Goal: Task Accomplishment & Management: Manage account settings

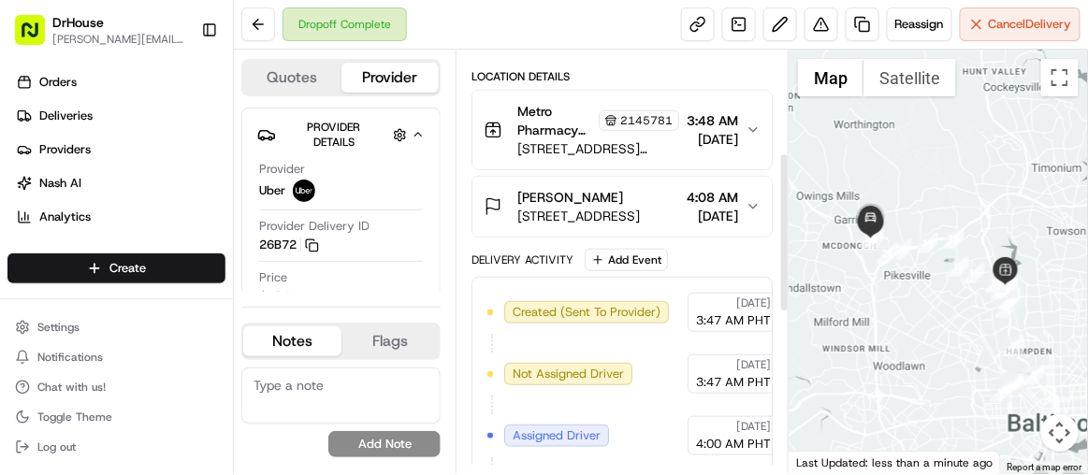
scroll to position [130, 0]
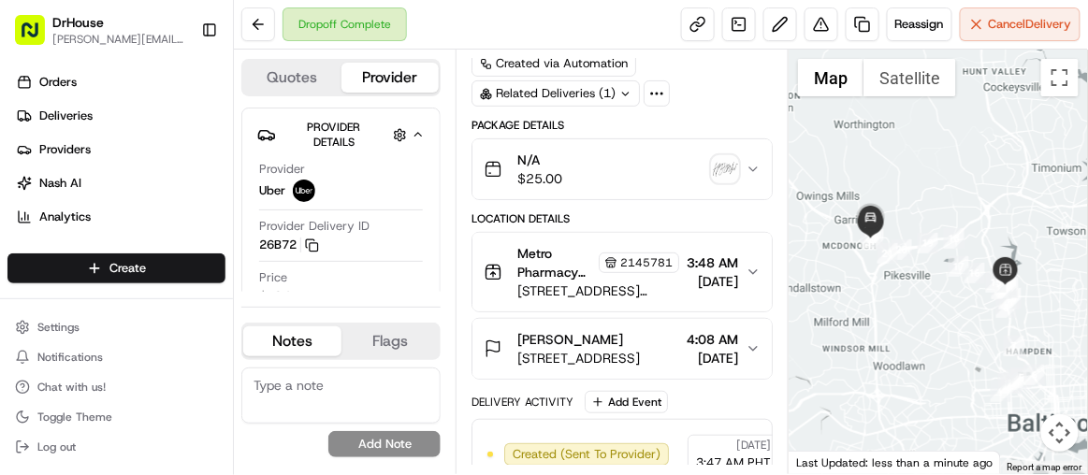
click at [595, 350] on span "[STREET_ADDRESS]" at bounding box center [578, 358] width 123 height 19
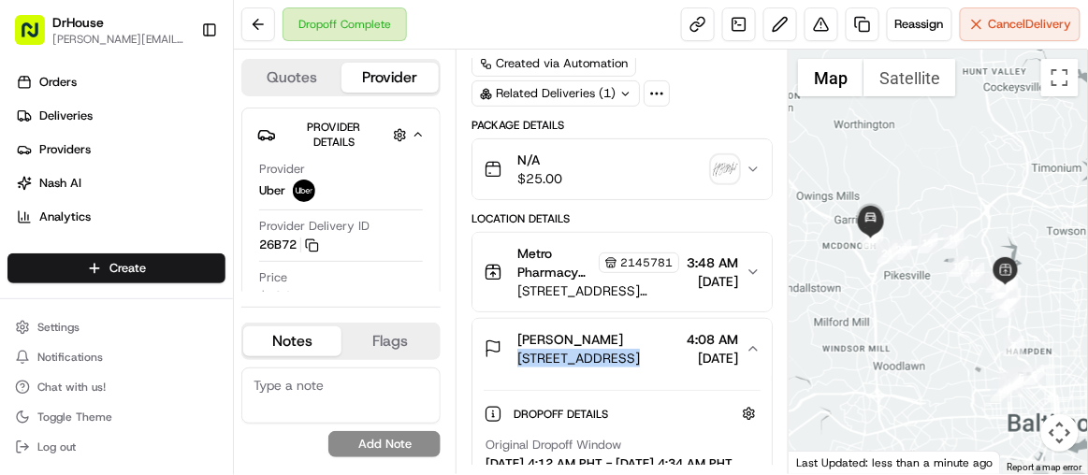
click at [595, 350] on span "[STREET_ADDRESS]" at bounding box center [578, 358] width 123 height 19
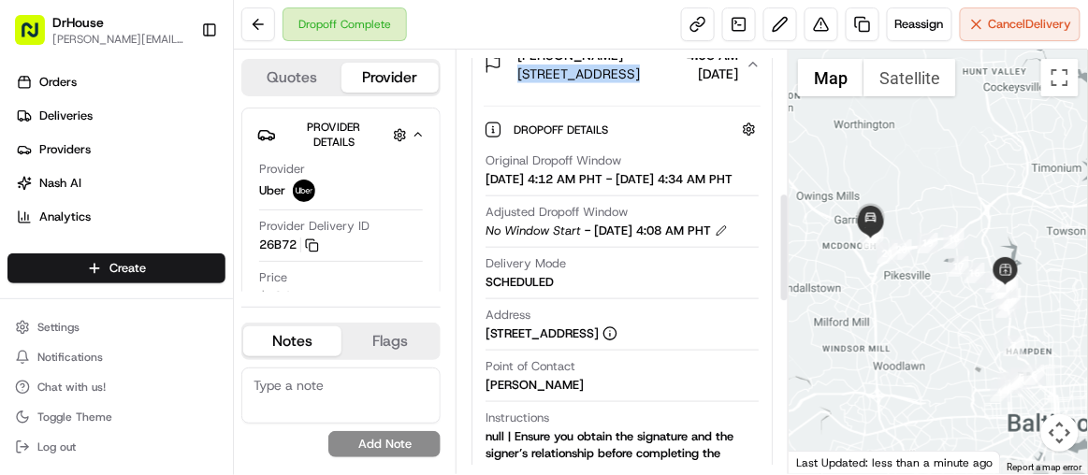
scroll to position [556, 0]
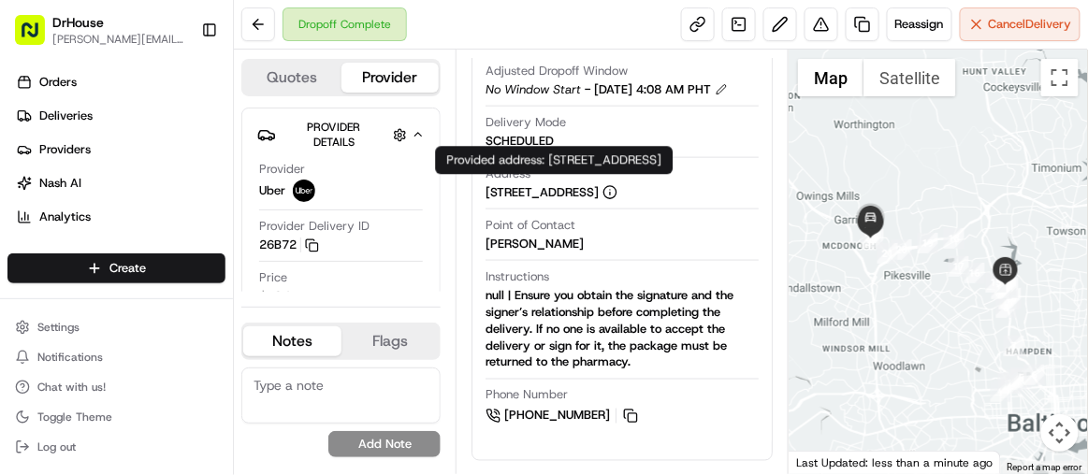
click at [618, 201] on div "[STREET_ADDRESS]" at bounding box center [552, 192] width 132 height 17
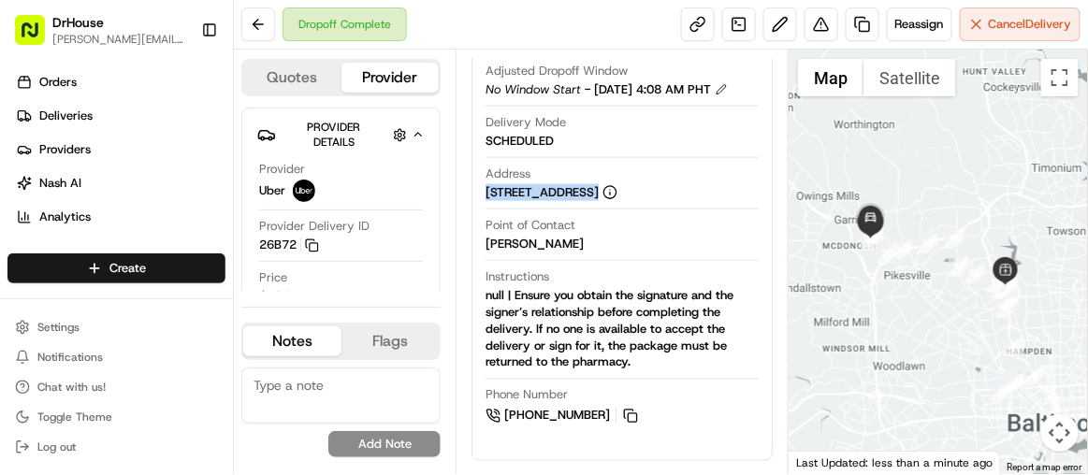
copy div "[STREET_ADDRESS]"
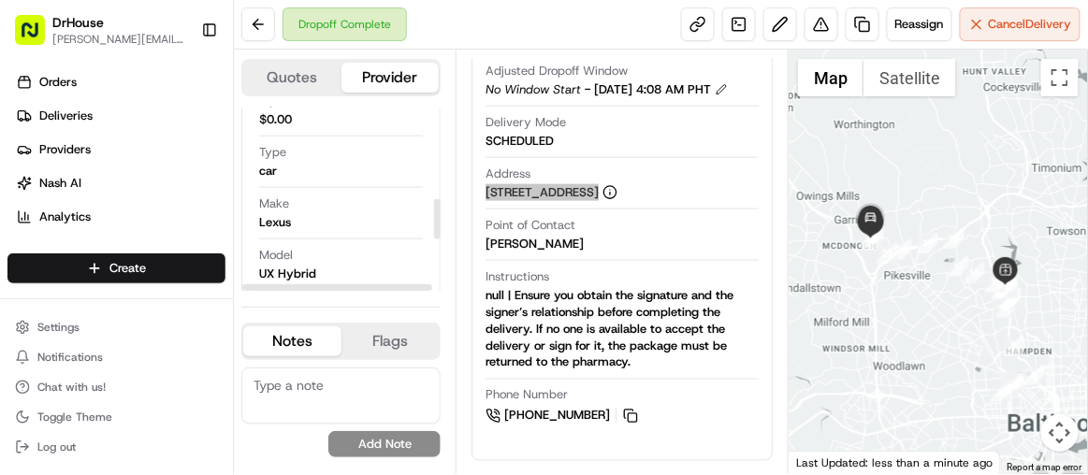
scroll to position [425, 0]
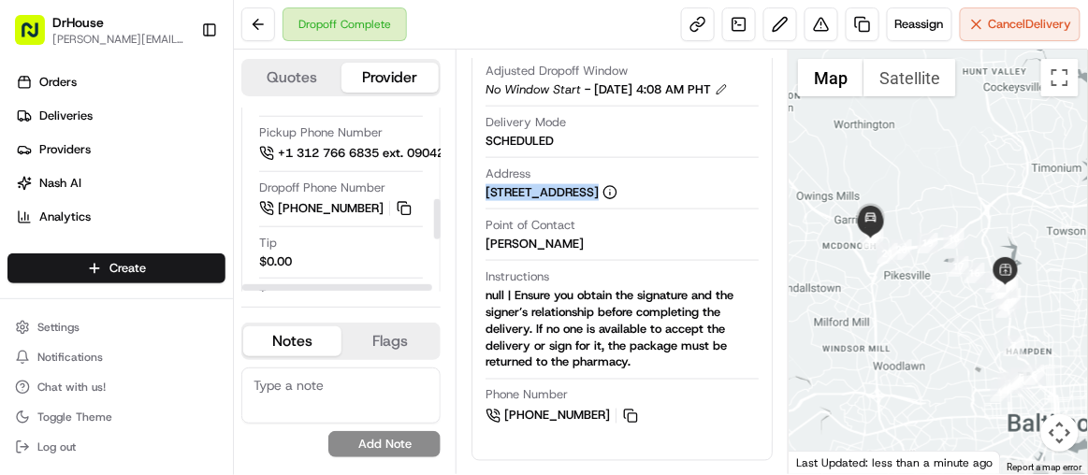
drag, startPoint x: 437, startPoint y: 211, endPoint x: 435, endPoint y: 237, distance: 26.3
click at [437, 199] on div at bounding box center [437, 219] width 7 height 40
click at [434, 198] on div at bounding box center [436, 200] width 7 height 184
click at [436, 199] on div at bounding box center [437, 219] width 7 height 40
click at [448, 213] on div "Quotes Provider Provider Details Hidden ( 2 ) Provider Uber Provider Delivery I…" at bounding box center [345, 262] width 222 height 425
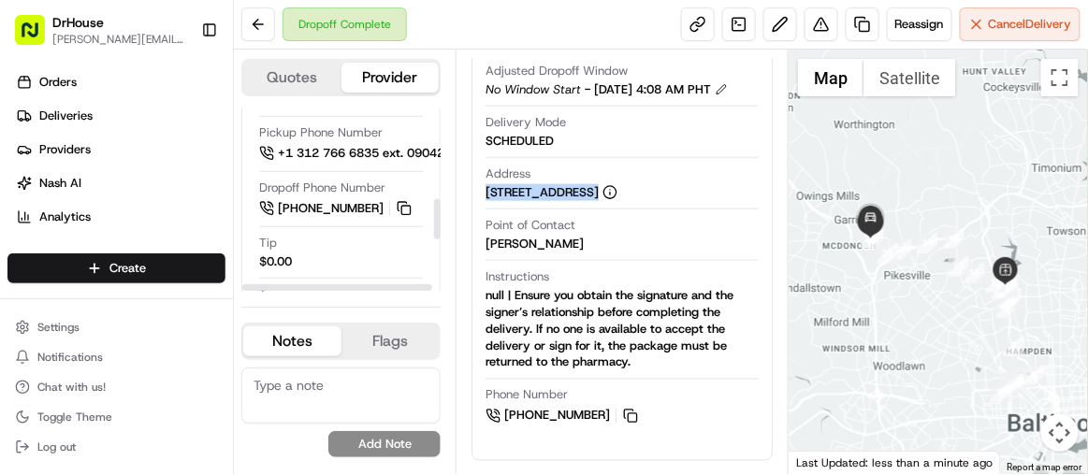
click at [434, 226] on div at bounding box center [437, 219] width 7 height 40
click at [435, 237] on div at bounding box center [436, 200] width 7 height 184
click at [435, 258] on div at bounding box center [436, 200] width 7 height 184
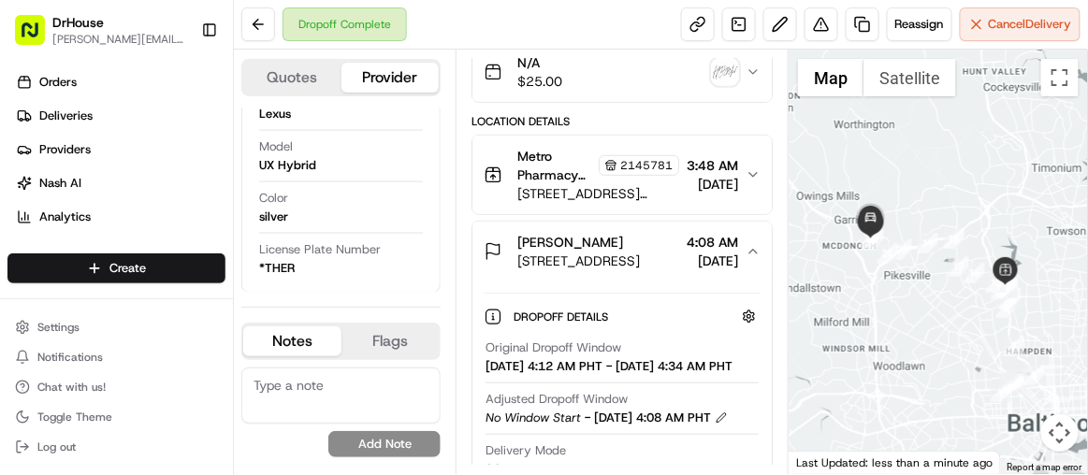
scroll to position [0, 0]
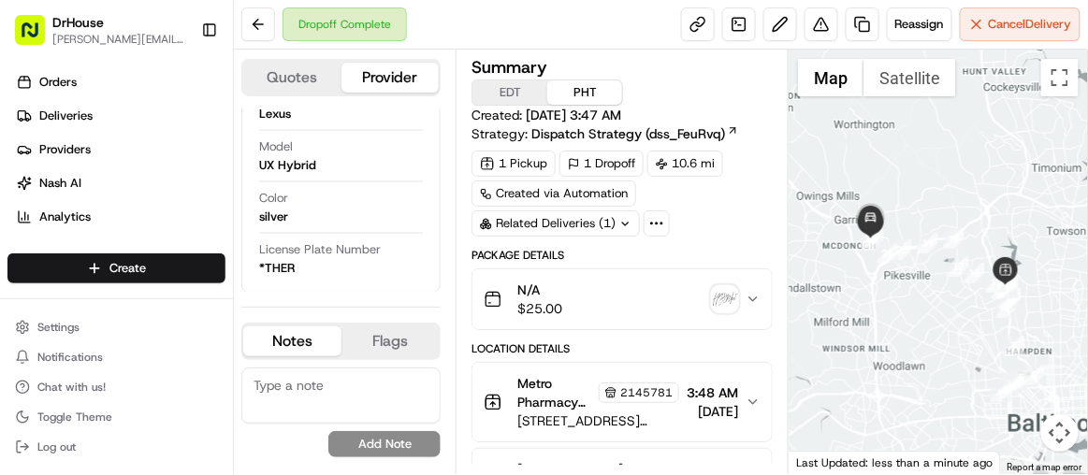
click at [589, 301] on div "N/A $25.00" at bounding box center [615, 299] width 262 height 37
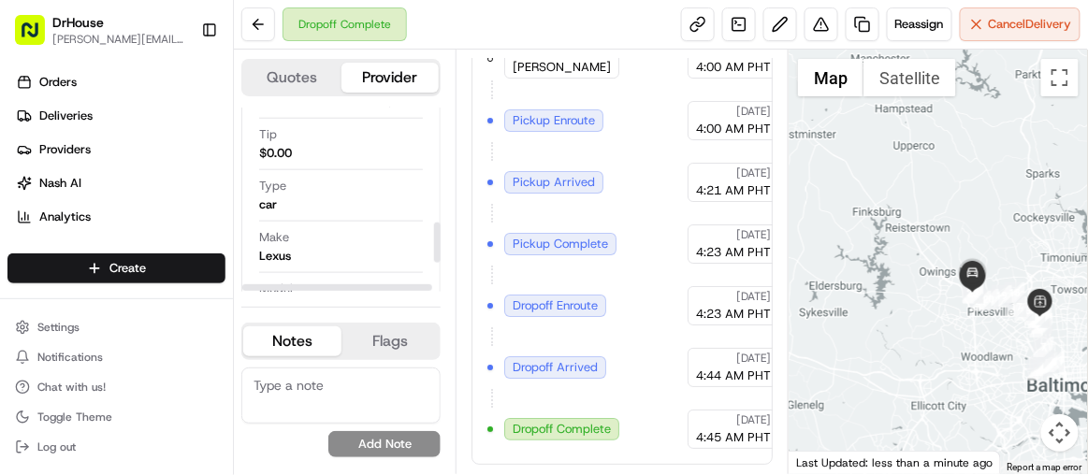
scroll to position [392, 0]
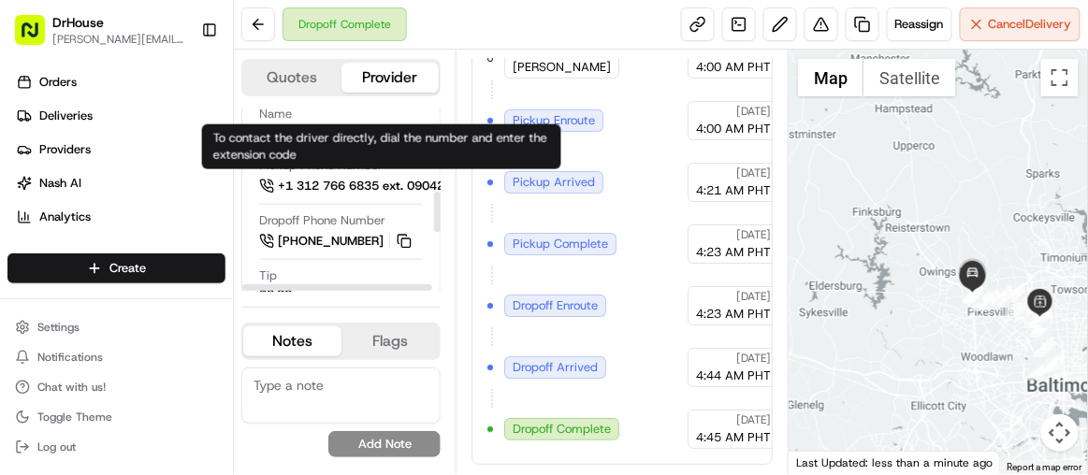
click at [426, 182] on span "+1 312 766 6835 ext. 09042717" at bounding box center [372, 186] width 189 height 17
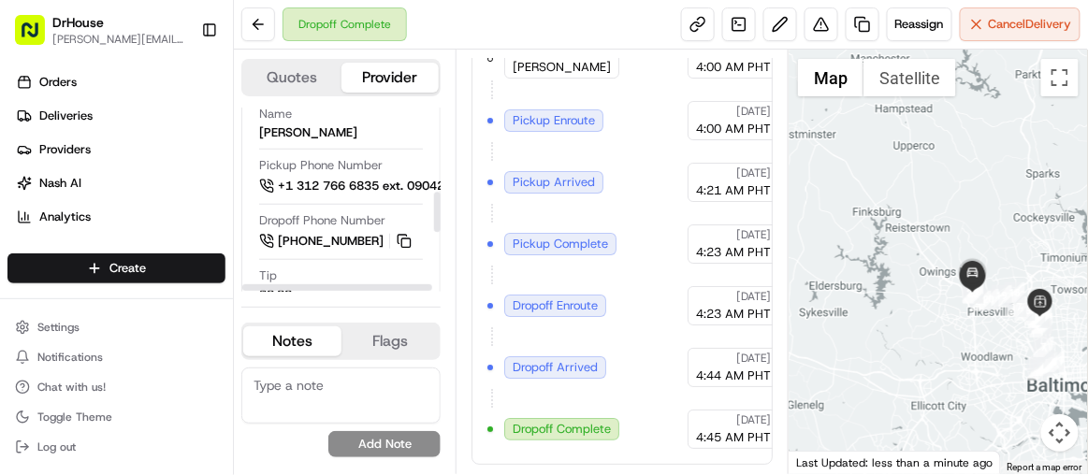
scroll to position [250, 0]
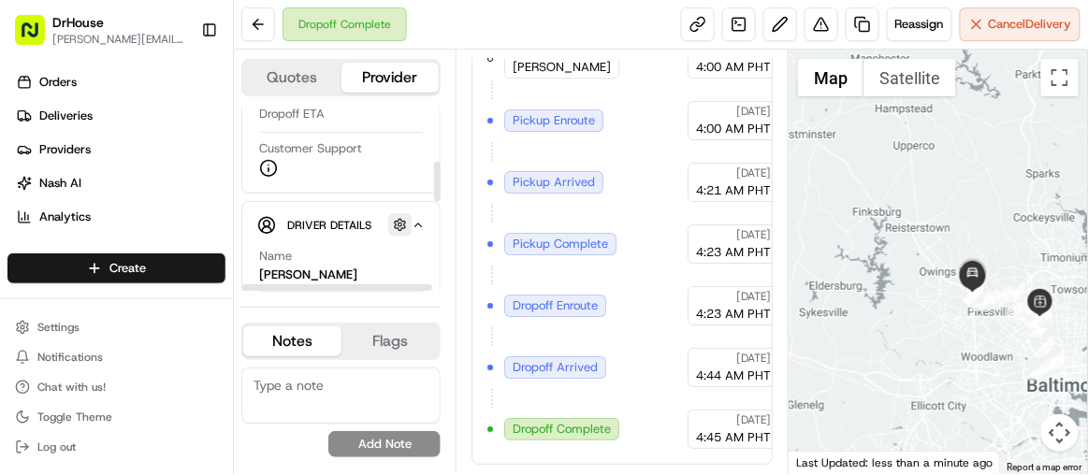
click at [405, 222] on button "button" at bounding box center [399, 224] width 23 height 23
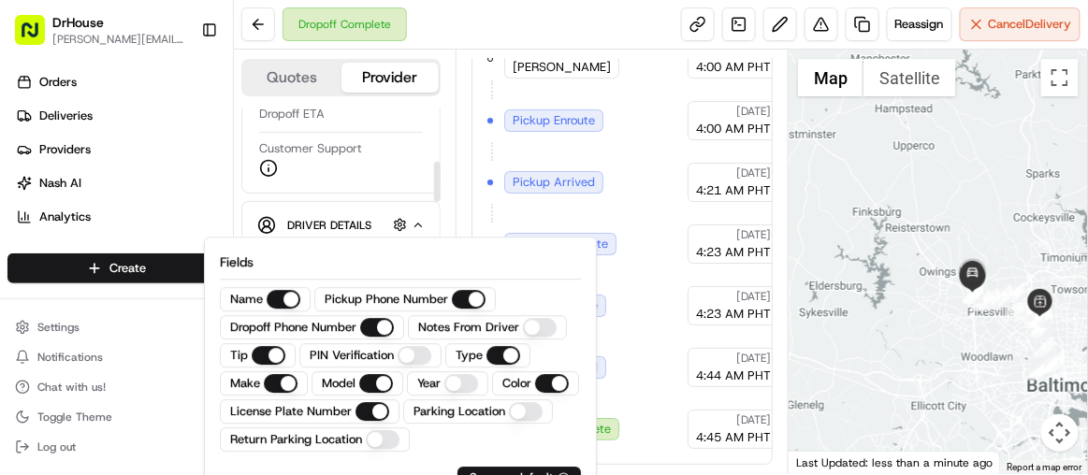
click at [433, 213] on div at bounding box center [436, 200] width 7 height 184
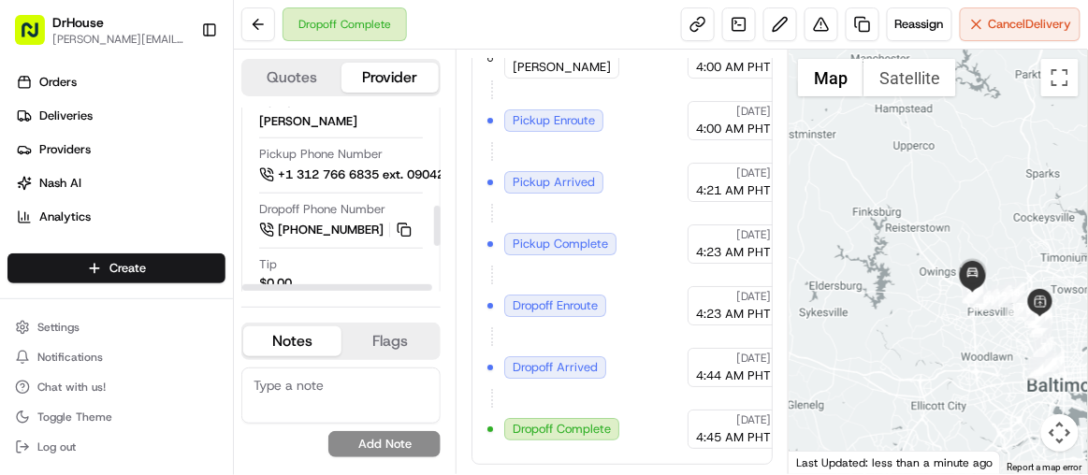
scroll to position [456, 0]
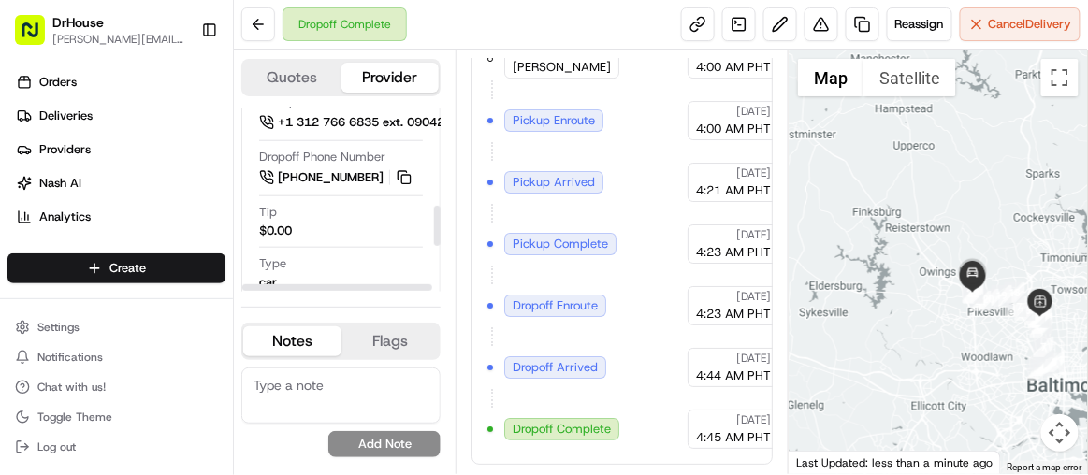
drag, startPoint x: 433, startPoint y: 202, endPoint x: 434, endPoint y: 213, distance: 11.3
click at [434, 213] on div at bounding box center [437, 226] width 7 height 40
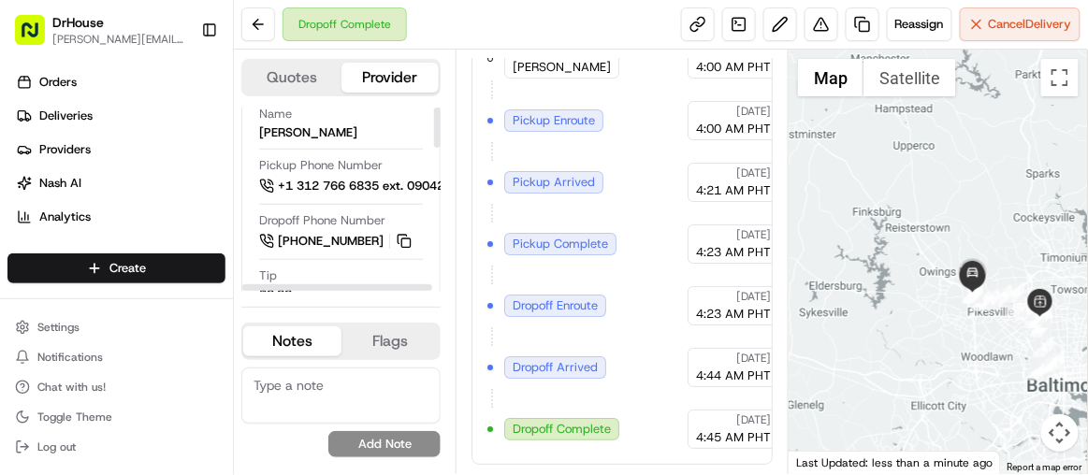
scroll to position [0, 0]
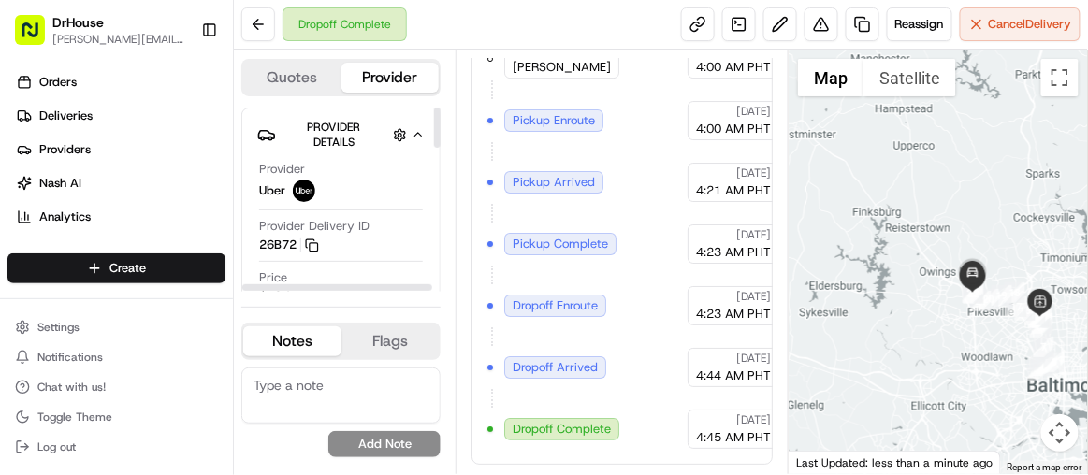
drag, startPoint x: 435, startPoint y: 132, endPoint x: 973, endPoint y: 9, distance: 551.9
click at [436, 140] on div at bounding box center [437, 128] width 7 height 40
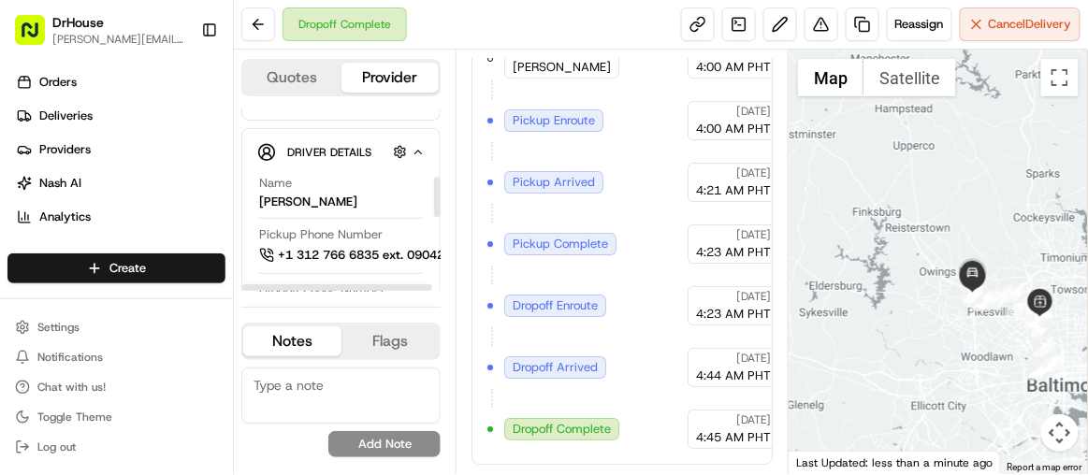
drag, startPoint x: 386, startPoint y: 288, endPoint x: 425, endPoint y: 262, distance: 46.5
click at [397, 286] on div at bounding box center [337, 287] width 190 height 7
click at [403, 284] on div at bounding box center [337, 287] width 190 height 7
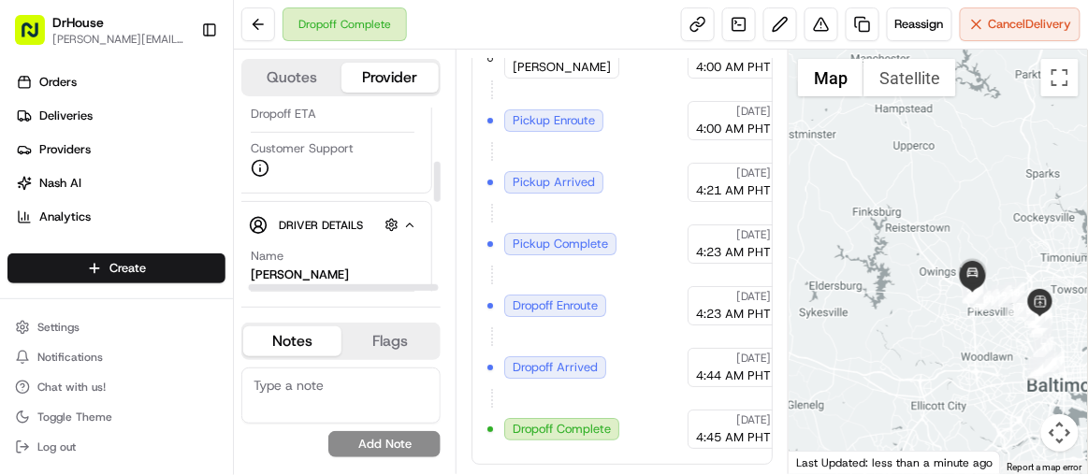
scroll to position [392, 8]
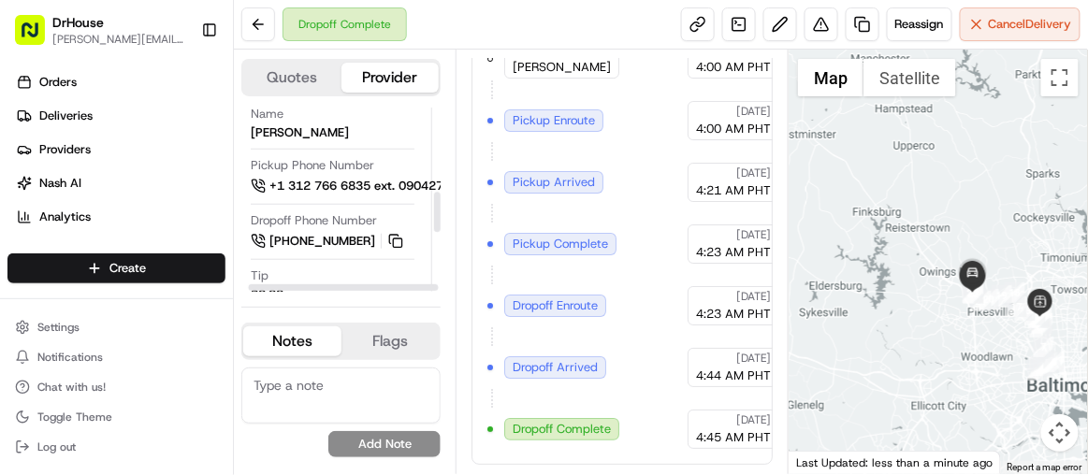
click at [413, 289] on div at bounding box center [344, 287] width 190 height 7
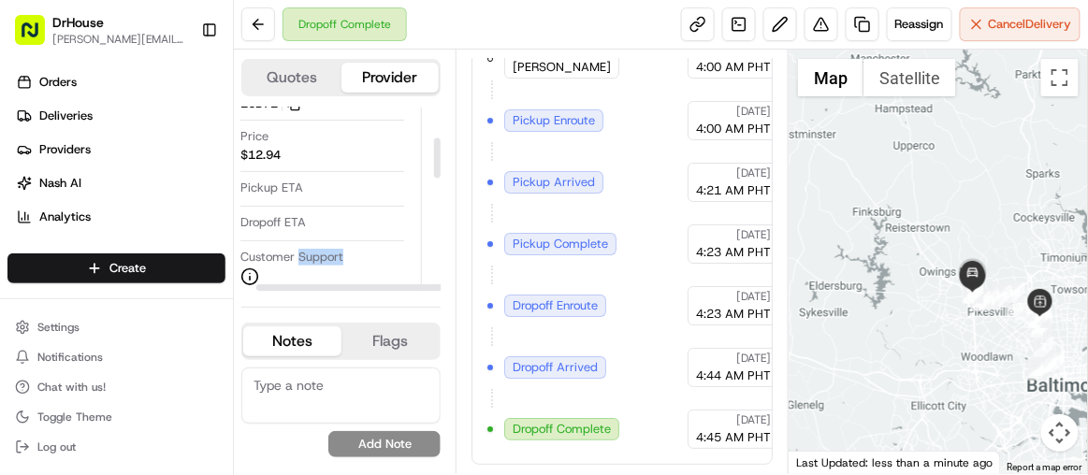
scroll to position [676, 19]
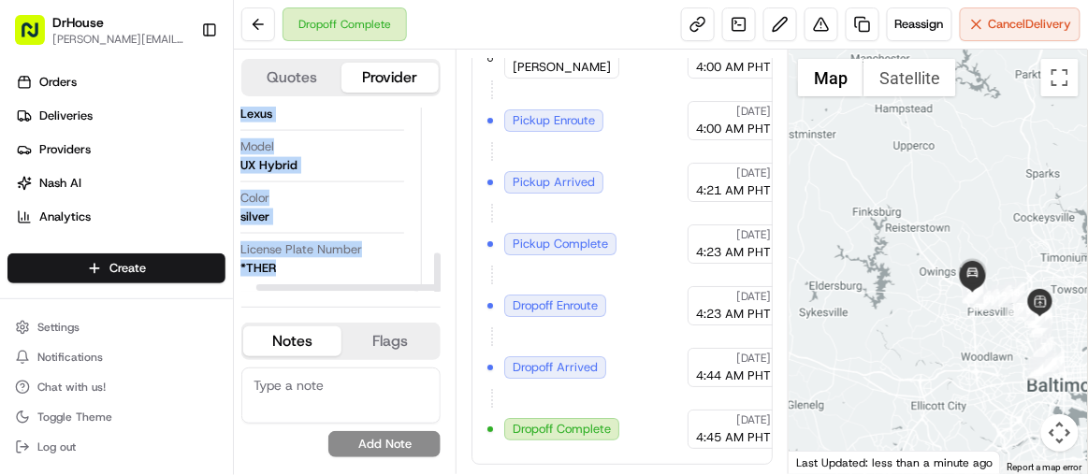
drag, startPoint x: 299, startPoint y: 282, endPoint x: 287, endPoint y: 280, distance: 11.4
click at [282, 284] on div "Provider Details Hidden ( 2 ) Provider Uber Provider Delivery ID 26B72 Copy del…" at bounding box center [340, 200] width 199 height 184
click at [347, 241] on span "License Plate Number" at bounding box center [301, 249] width 122 height 17
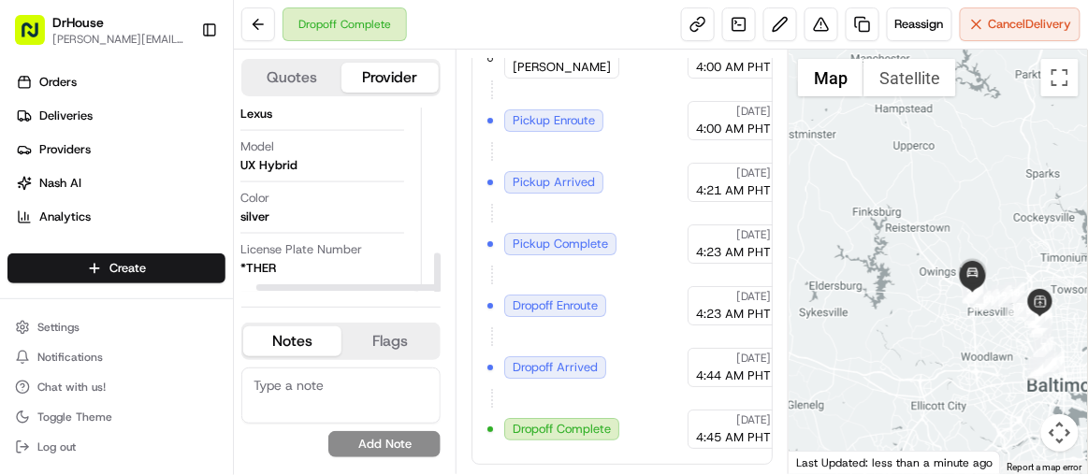
drag, startPoint x: 286, startPoint y: 286, endPoint x: 654, endPoint y: 258, distance: 368.8
click at [263, 284] on div at bounding box center [351, 287] width 190 height 7
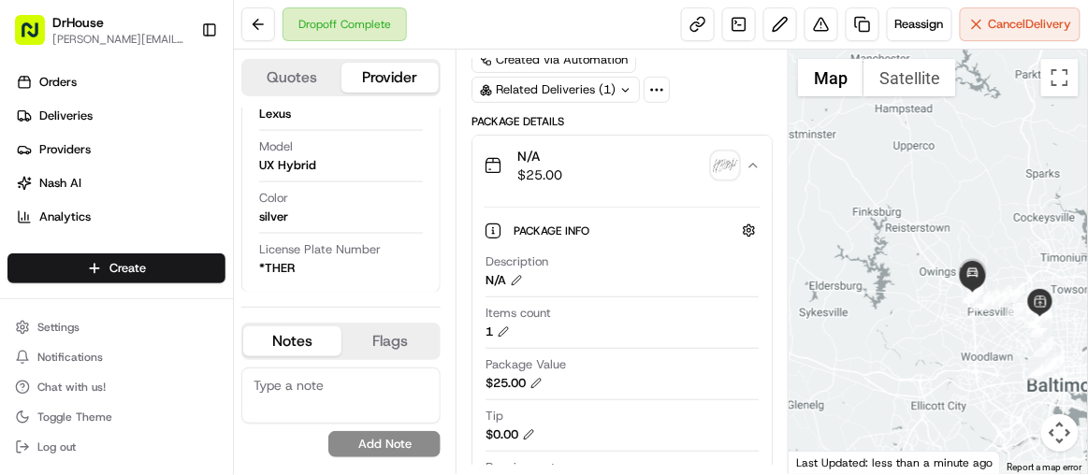
scroll to position [0, 0]
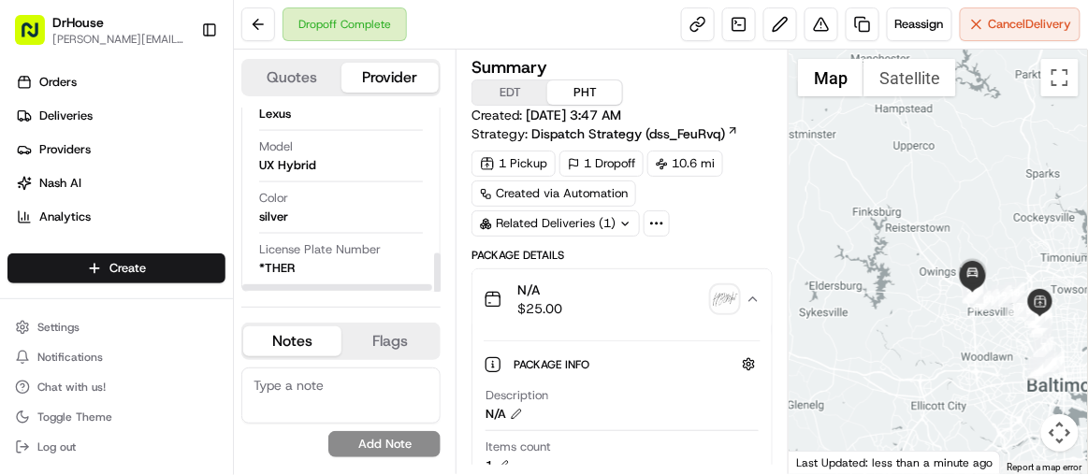
drag, startPoint x: 397, startPoint y: 288, endPoint x: 1088, endPoint y: 196, distance: 697.7
click at [396, 287] on div at bounding box center [337, 287] width 190 height 7
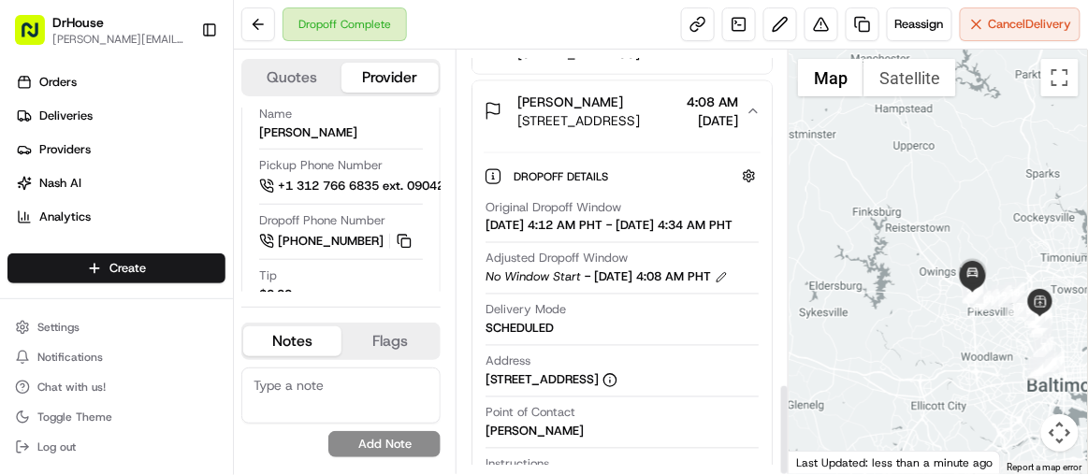
scroll to position [1552, 0]
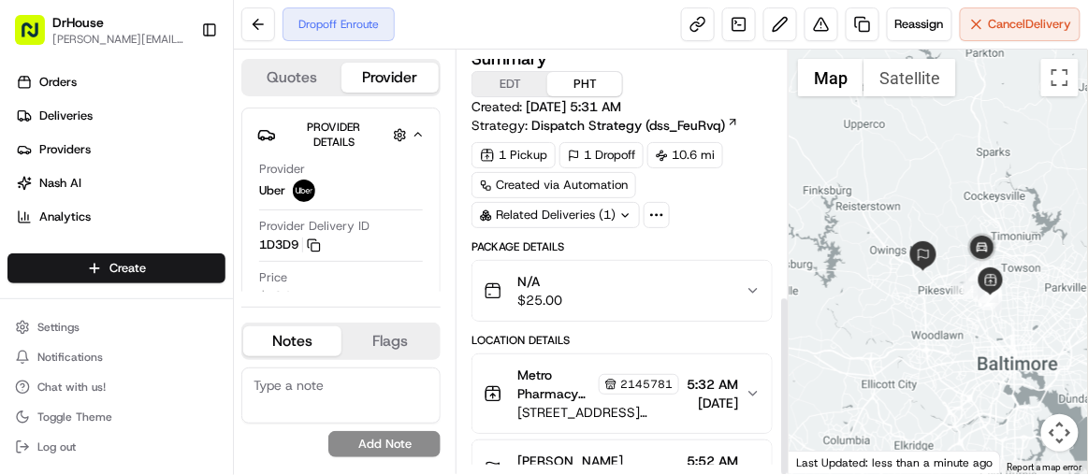
scroll to position [575, 0]
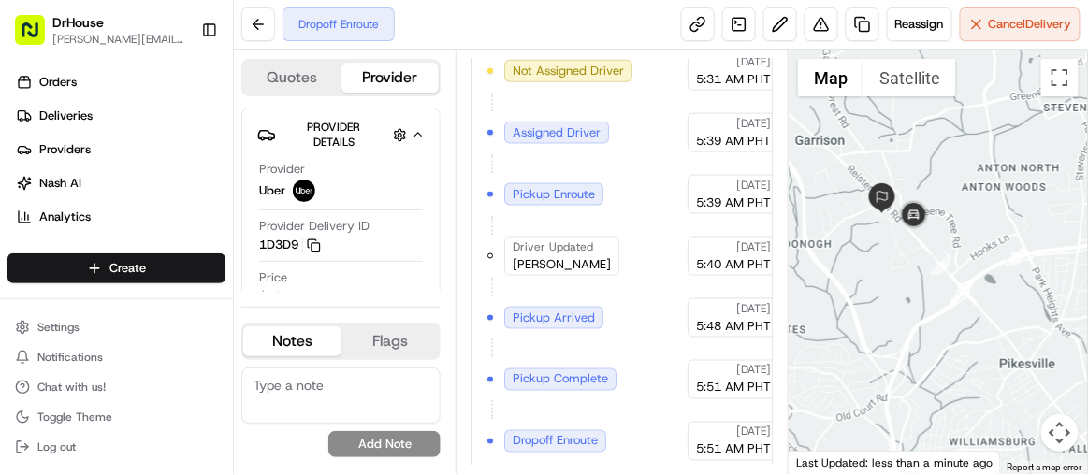
drag, startPoint x: 830, startPoint y: 243, endPoint x: 913, endPoint y: 261, distance: 85.2
click at [913, 261] on div at bounding box center [938, 262] width 299 height 425
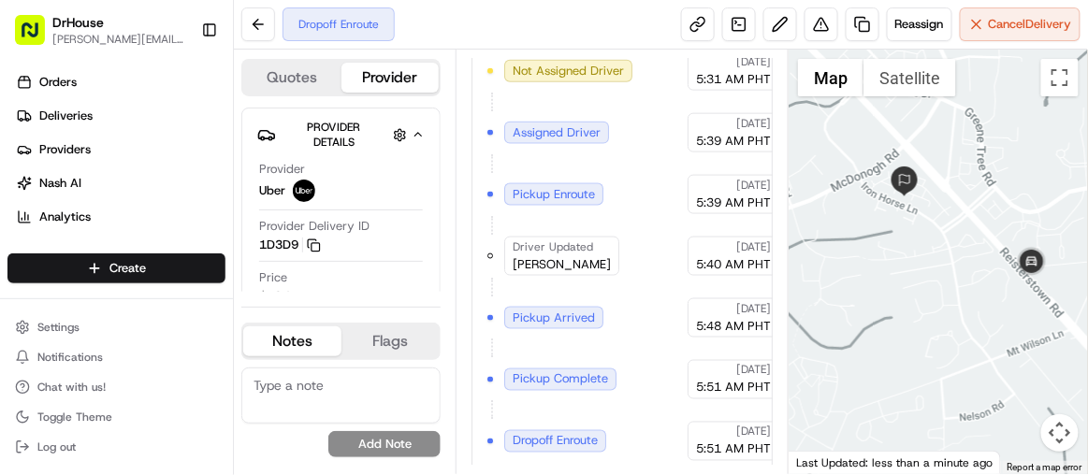
drag, startPoint x: 935, startPoint y: 220, endPoint x: 932, endPoint y: 314, distance: 94.6
click at [932, 314] on div at bounding box center [938, 262] width 299 height 425
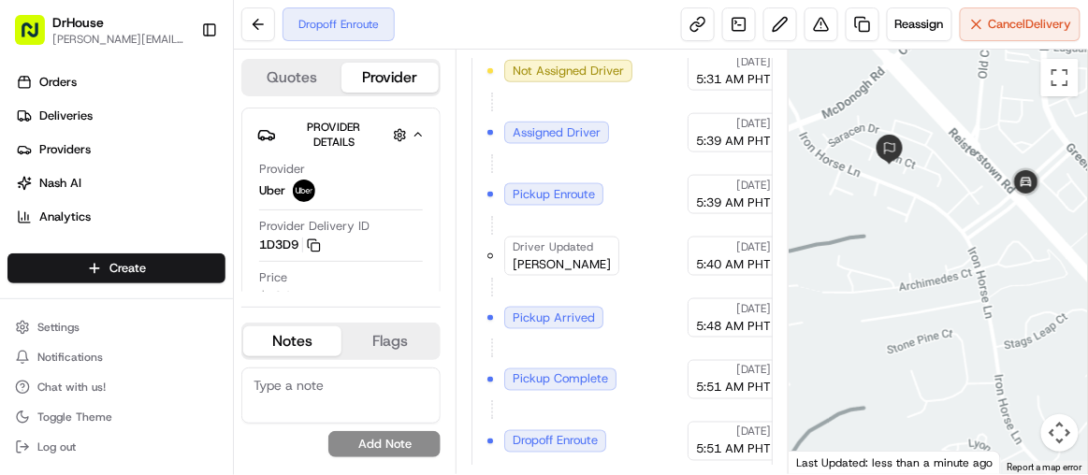
drag, startPoint x: 921, startPoint y: 213, endPoint x: 913, endPoint y: 265, distance: 52.0
click at [918, 269] on div at bounding box center [938, 262] width 299 height 425
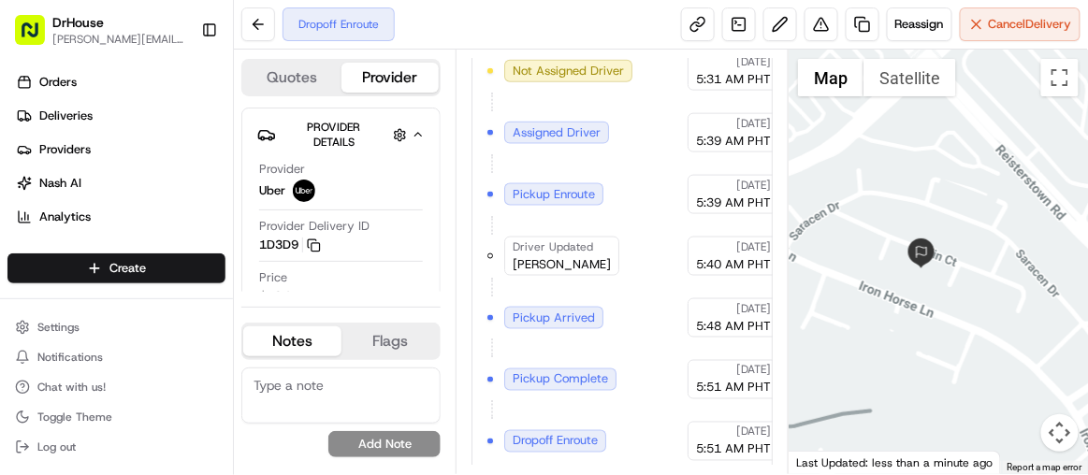
drag, startPoint x: 910, startPoint y: 182, endPoint x: 1105, endPoint y: 331, distance: 245.7
click at [1087, 331] on html "DrHouse [PERSON_NAME][EMAIL_ADDRESS][PERSON_NAME][DOMAIN_NAME] Toggle Sidebar O…" at bounding box center [544, 237] width 1088 height 475
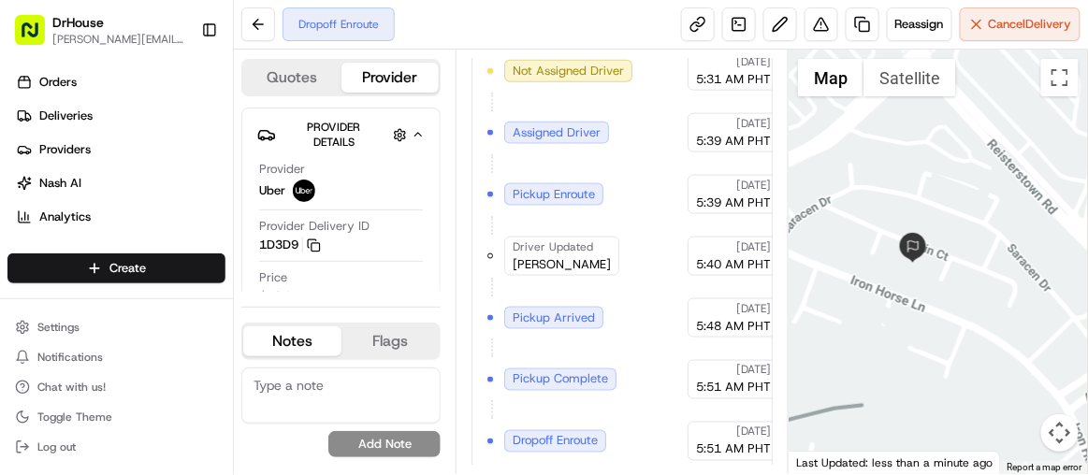
drag, startPoint x: 972, startPoint y: 310, endPoint x: 827, endPoint y: 267, distance: 151.3
click at [827, 267] on div at bounding box center [938, 262] width 299 height 425
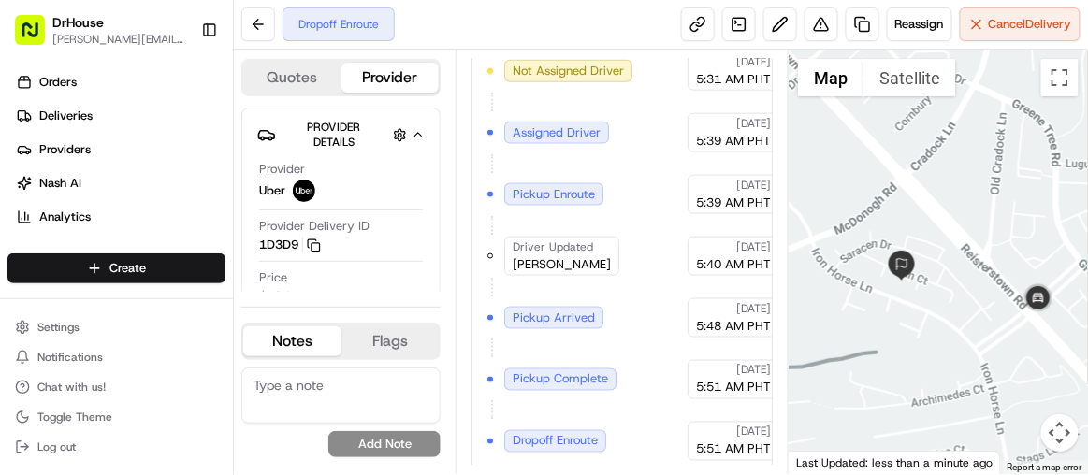
click at [959, 315] on div at bounding box center [938, 262] width 299 height 425
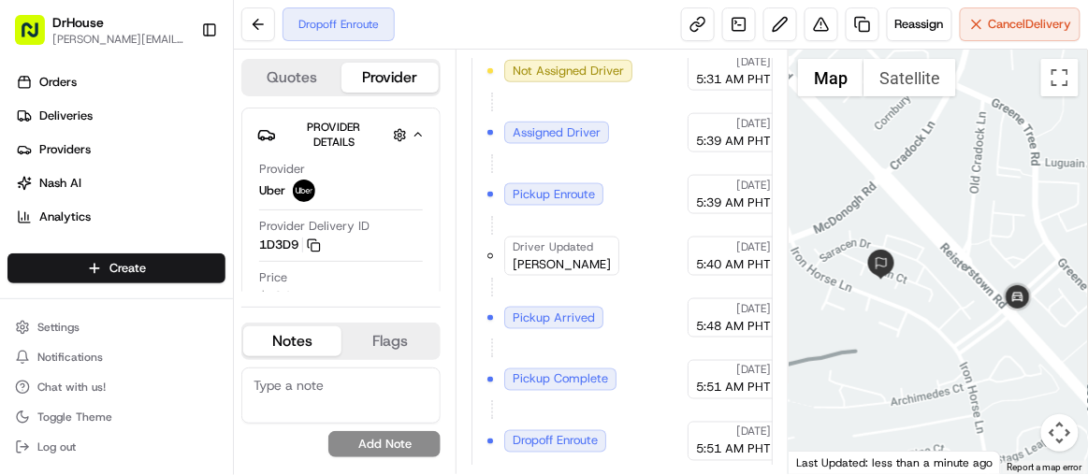
drag, startPoint x: 959, startPoint y: 315, endPoint x: 931, endPoint y: 314, distance: 28.1
click at [931, 314] on div at bounding box center [938, 262] width 299 height 425
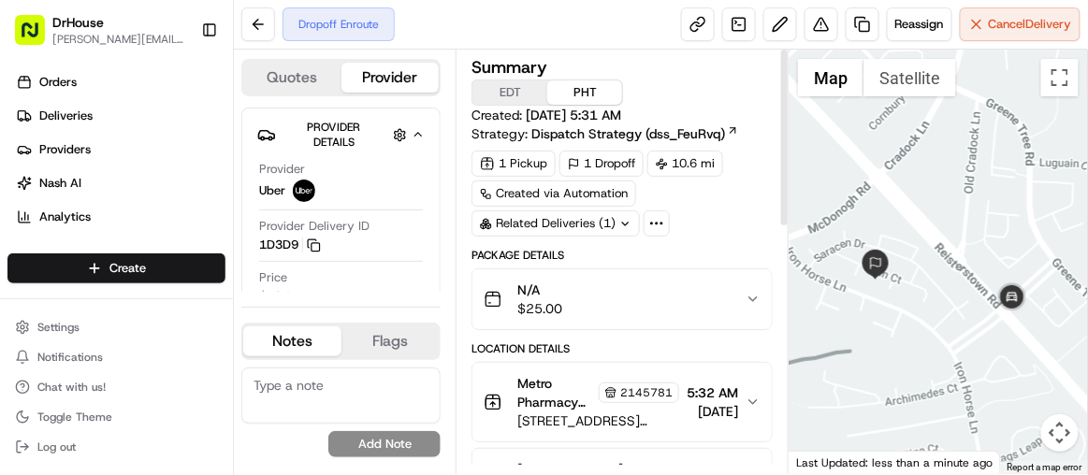
scroll to position [141, 0]
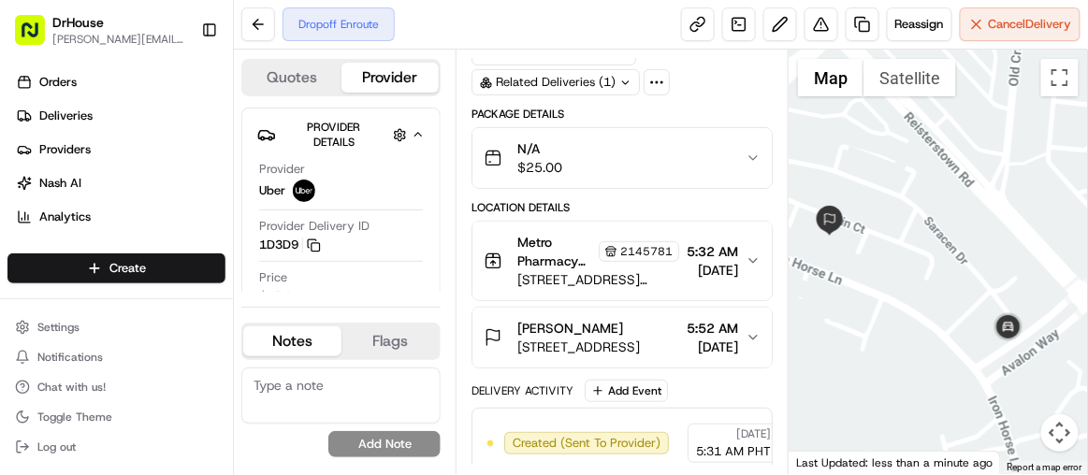
drag, startPoint x: 891, startPoint y: 342, endPoint x: 938, endPoint y: 356, distance: 48.6
click at [938, 356] on div at bounding box center [938, 262] width 299 height 425
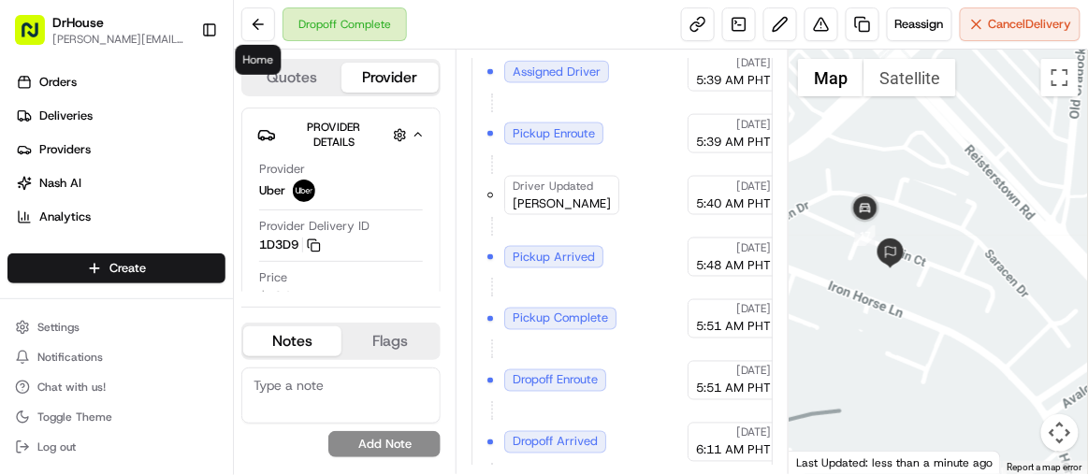
scroll to position [698, 0]
